Goal: Find contact information: Find contact information

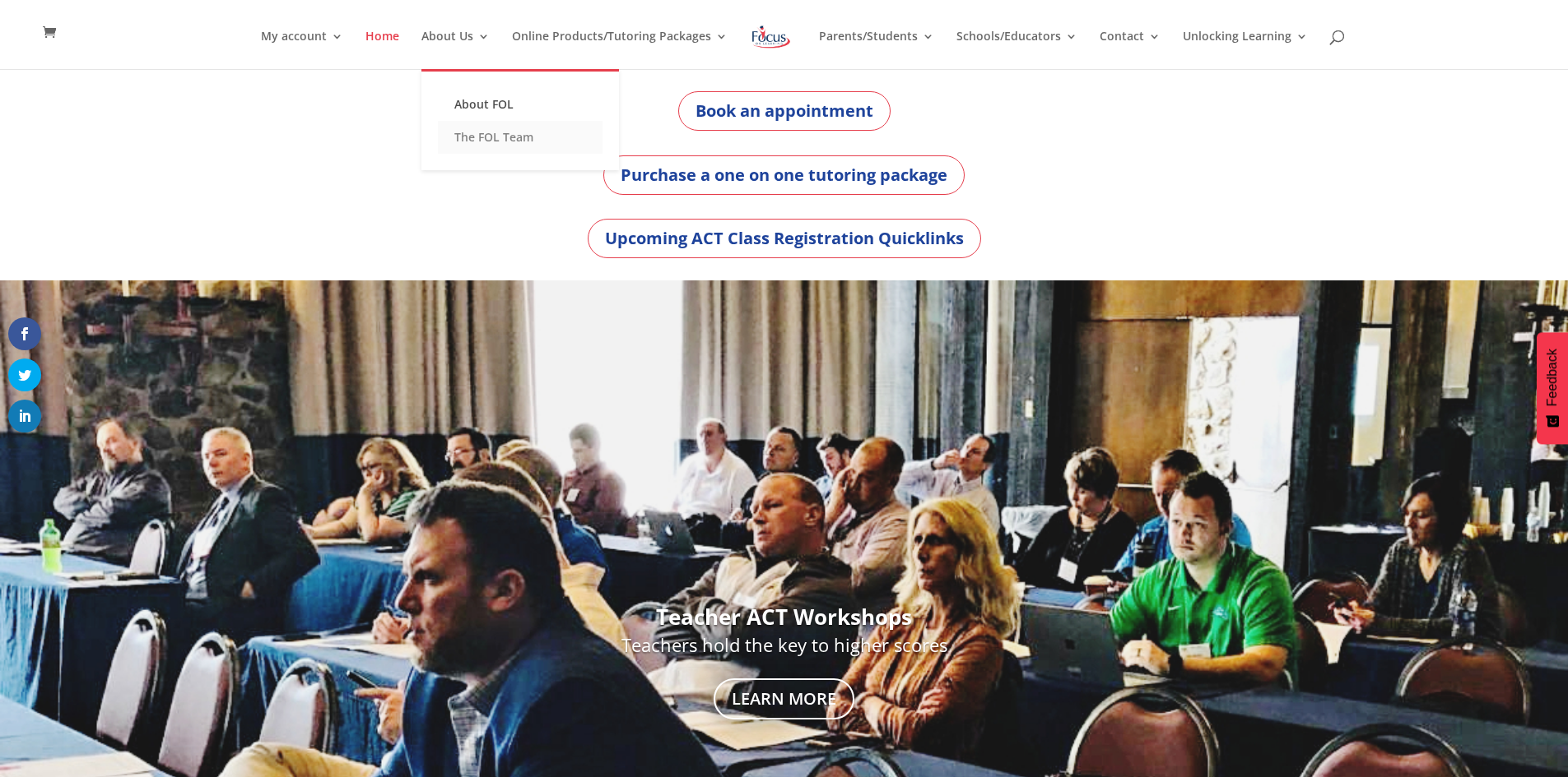
click at [475, 136] on link "The FOL Team" at bounding box center [520, 137] width 165 height 33
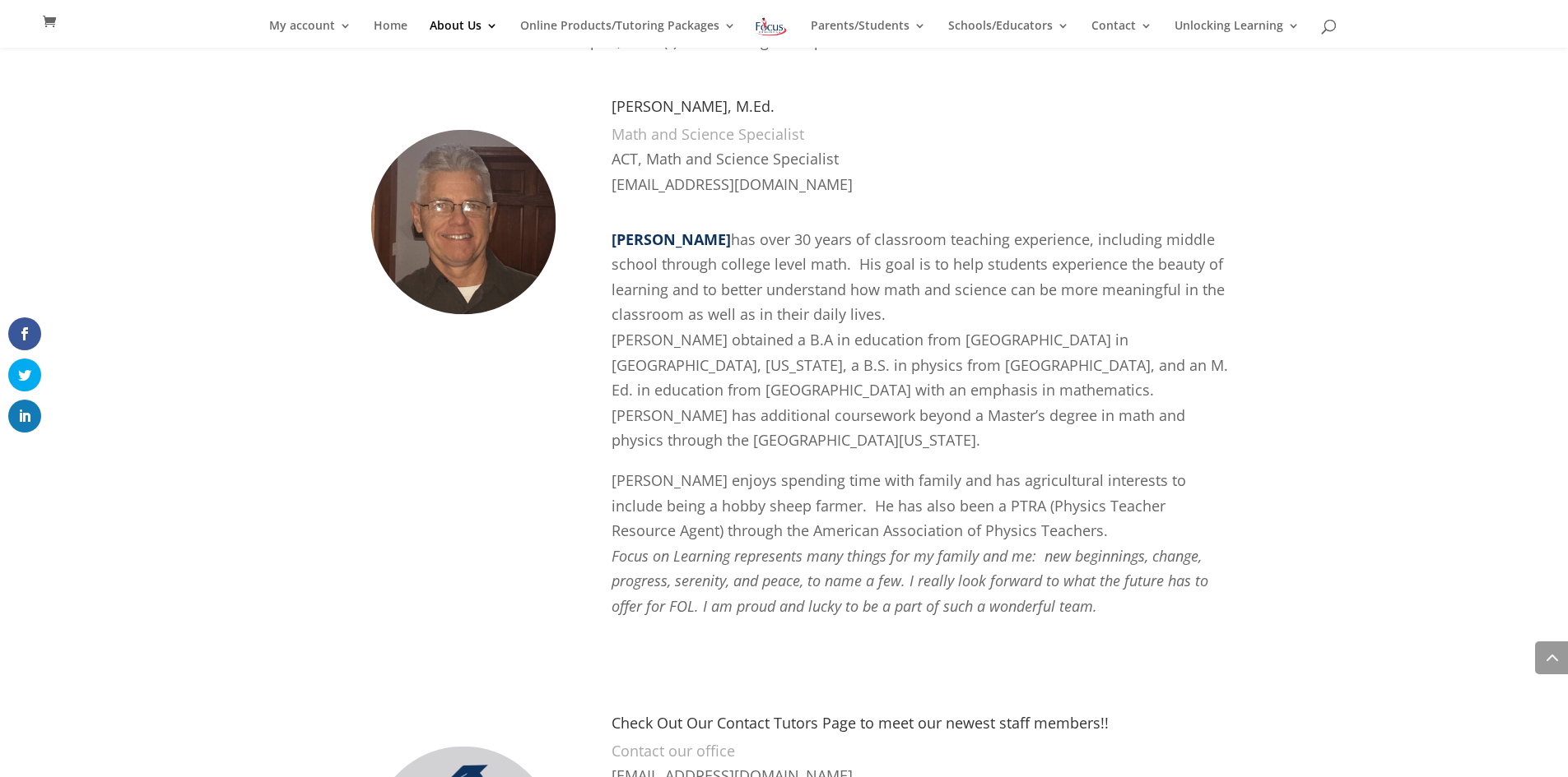
scroll to position [3538, 0]
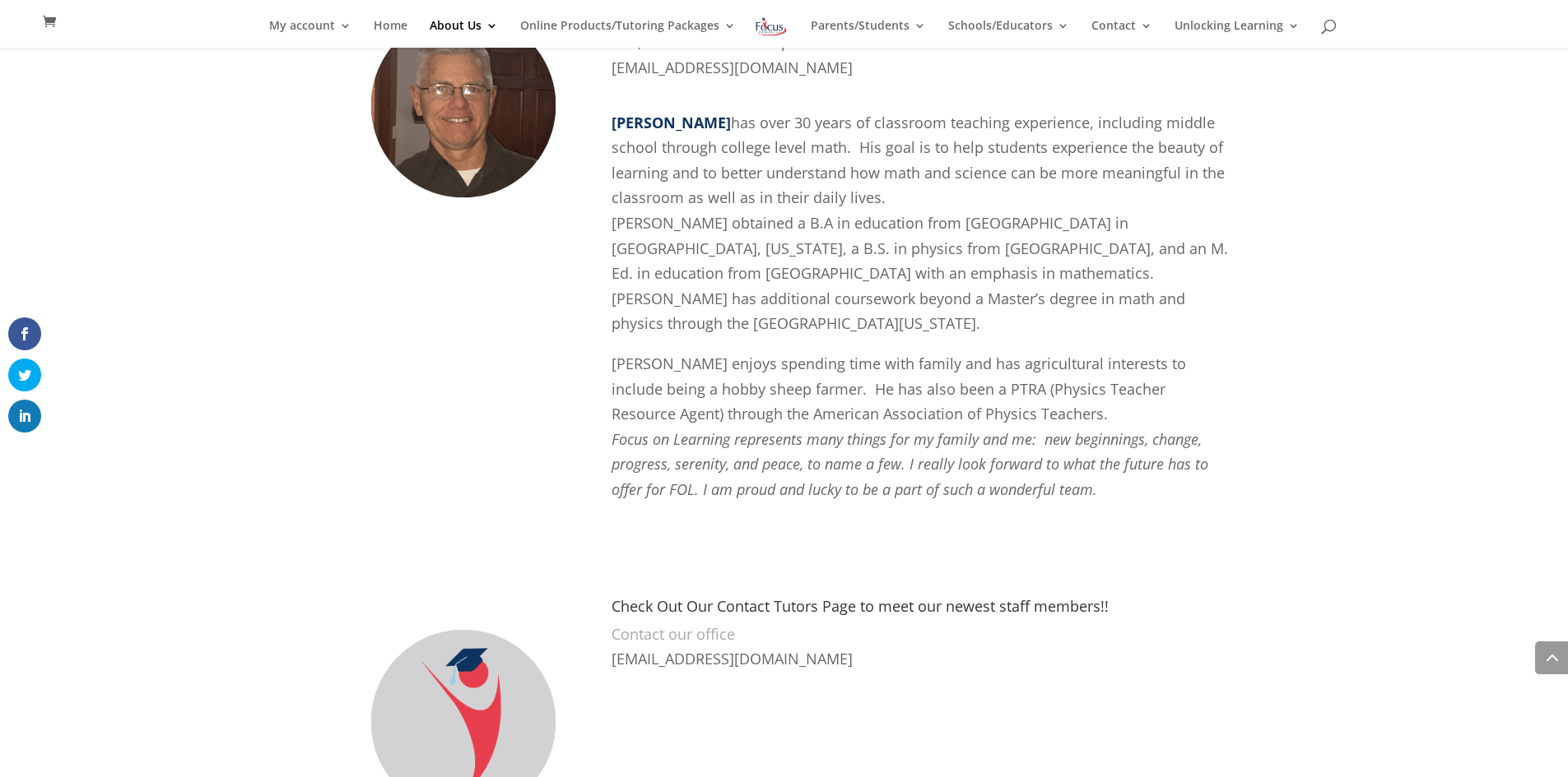
click at [695, 621] on p "Contact our office" at bounding box center [920, 634] width 617 height 25
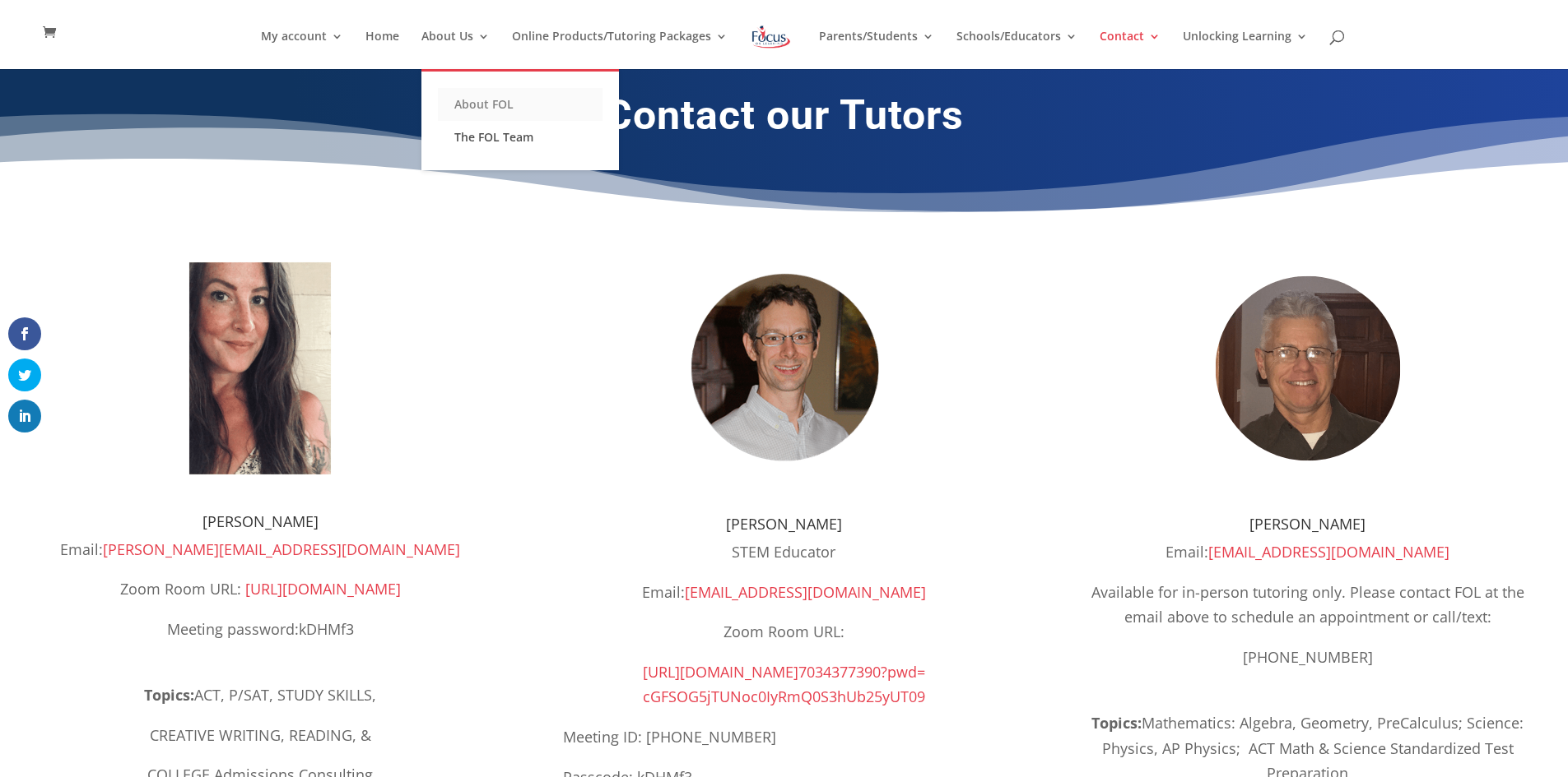
click at [476, 101] on link "About FOL" at bounding box center [520, 103] width 165 height 33
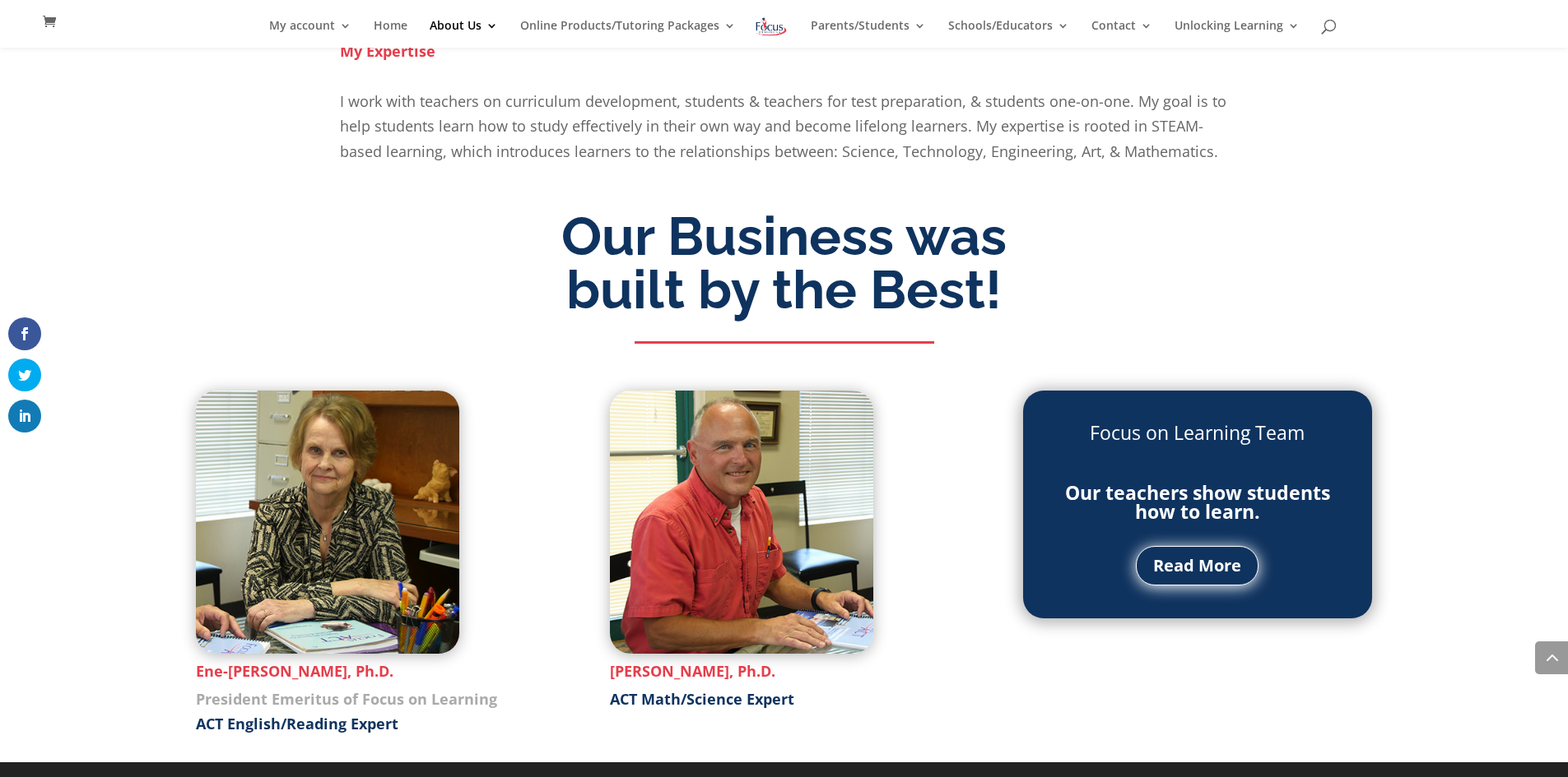
scroll to position [1592, 0]
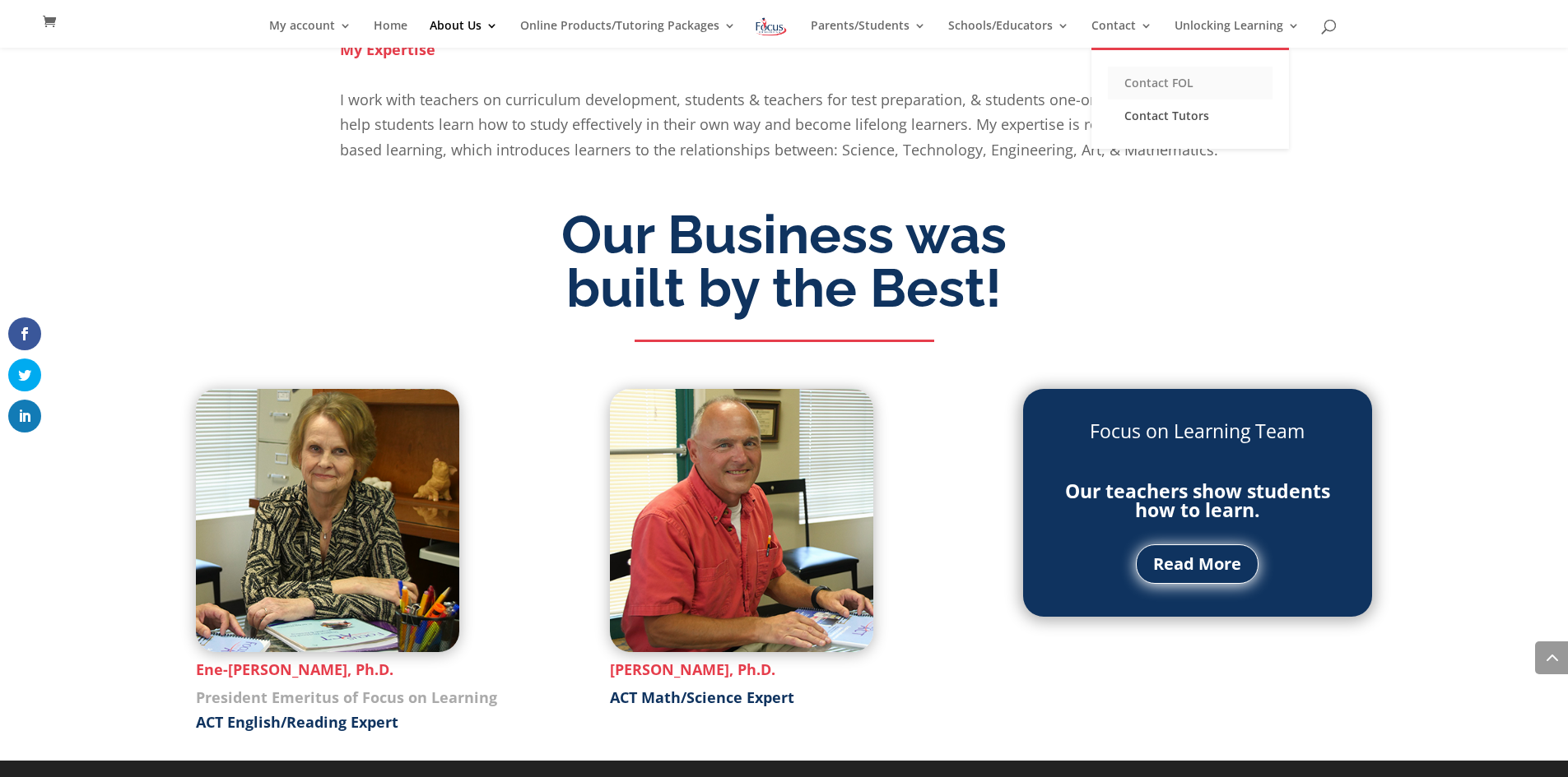
click at [1146, 79] on link "Contact FOL" at bounding box center [1190, 83] width 165 height 33
